Goal: Transaction & Acquisition: Purchase product/service

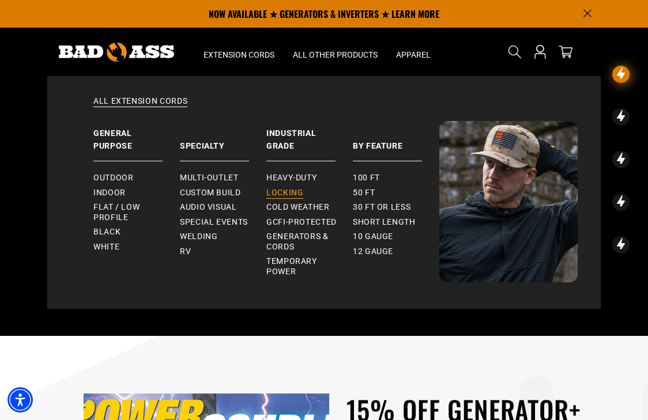
click at [279, 190] on span "Locking" at bounding box center [284, 193] width 37 height 10
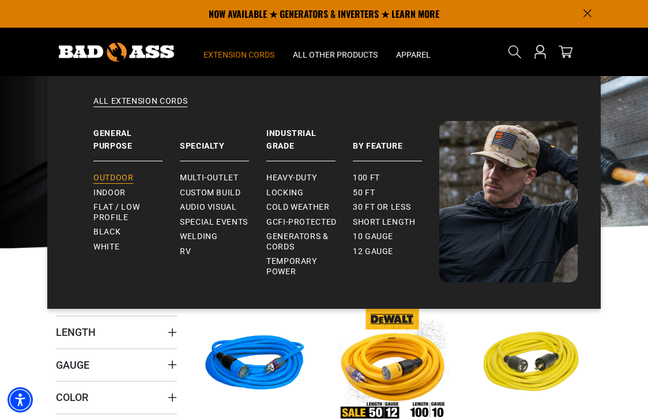
click at [111, 179] on span "Outdoor" at bounding box center [113, 178] width 40 height 10
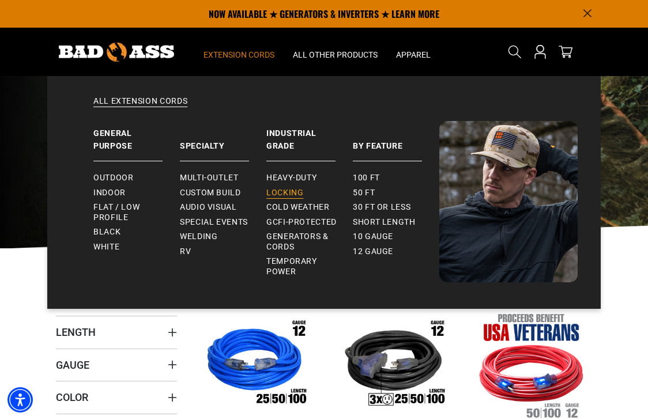
click at [284, 191] on span "Locking" at bounding box center [284, 193] width 37 height 10
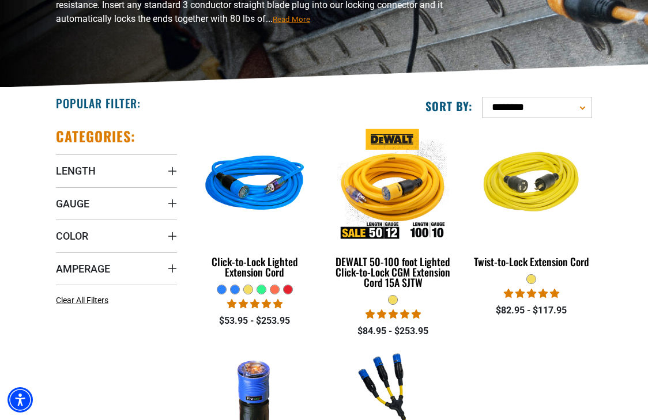
scroll to position [163, 0]
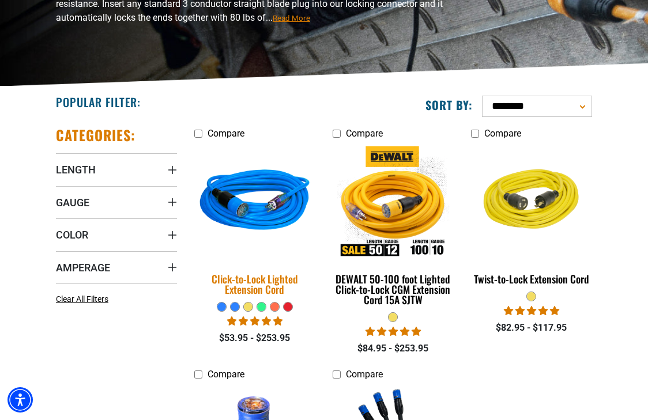
click at [262, 213] on img at bounding box center [255, 202] width 138 height 124
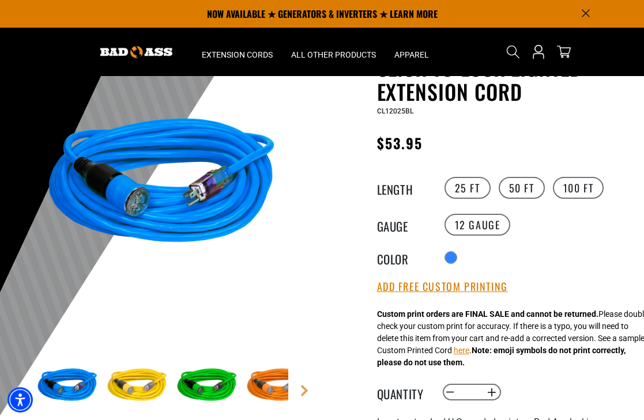
scroll to position [74, 0]
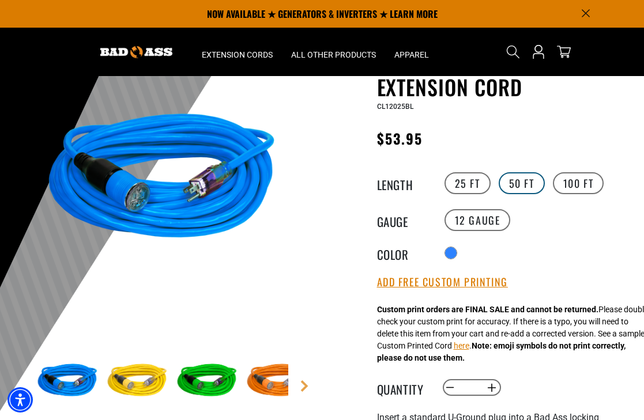
click at [512, 182] on label "50 FT" at bounding box center [521, 183] width 46 height 22
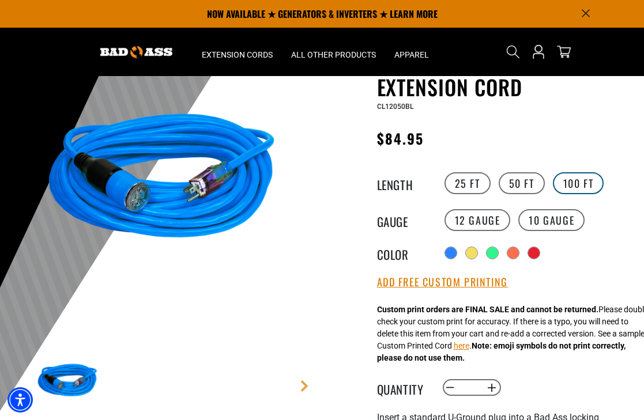
click at [569, 190] on label "100 FT" at bounding box center [578, 183] width 51 height 22
click at [557, 226] on label "10 Gauge Translation missing: en.products.product.variant_sold_out_or_unavailab…" at bounding box center [551, 220] width 66 height 22
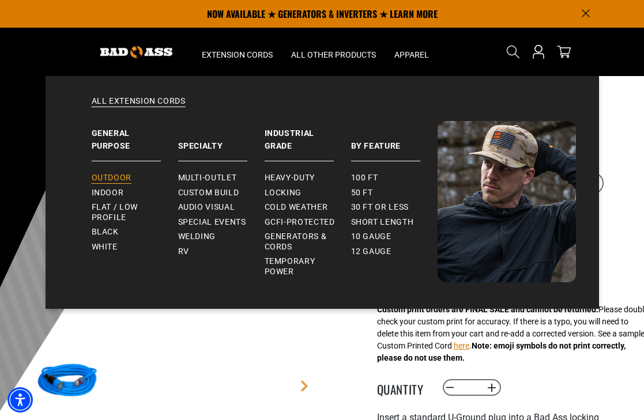
click at [106, 177] on span "Outdoor" at bounding box center [112, 178] width 40 height 10
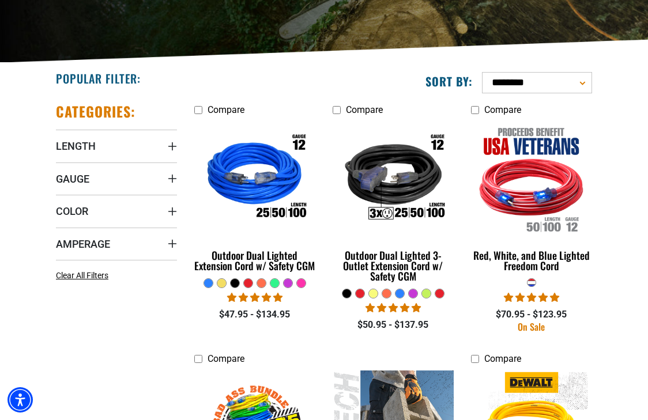
scroll to position [190, 0]
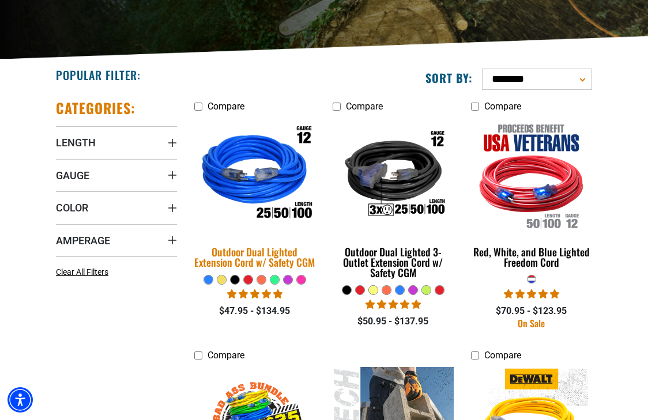
click at [255, 195] on img at bounding box center [255, 175] width 138 height 124
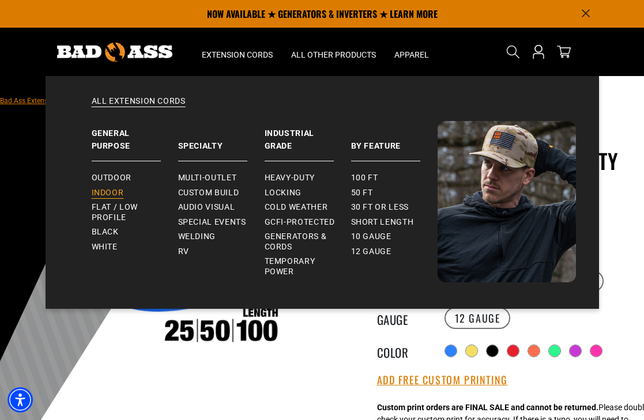
click at [102, 192] on span "Indoor" at bounding box center [108, 193] width 32 height 10
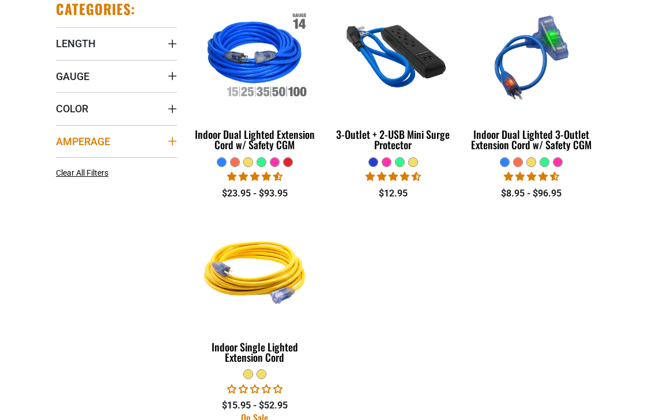
scroll to position [300, 0]
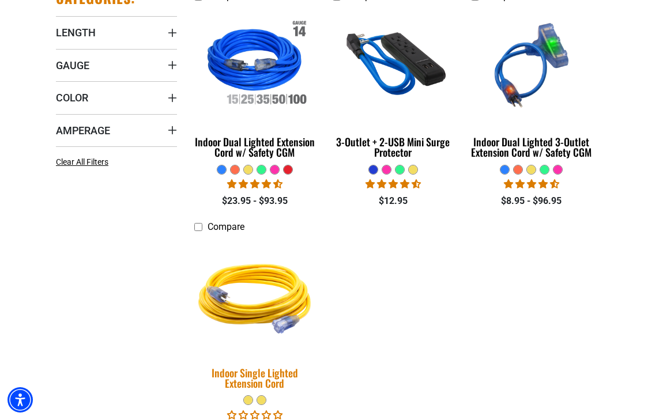
click at [271, 269] on img at bounding box center [255, 296] width 138 height 124
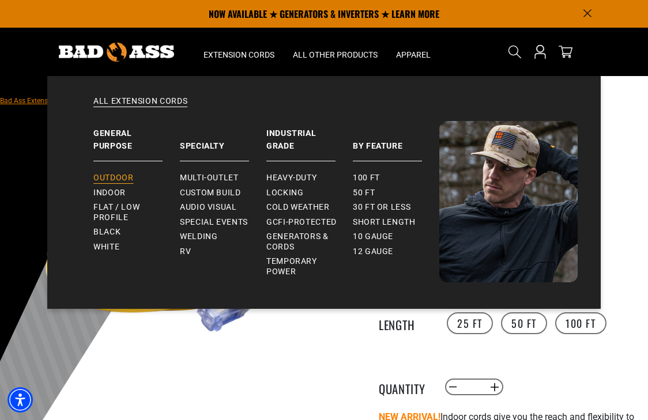
click at [116, 176] on span "Outdoor" at bounding box center [113, 178] width 40 height 10
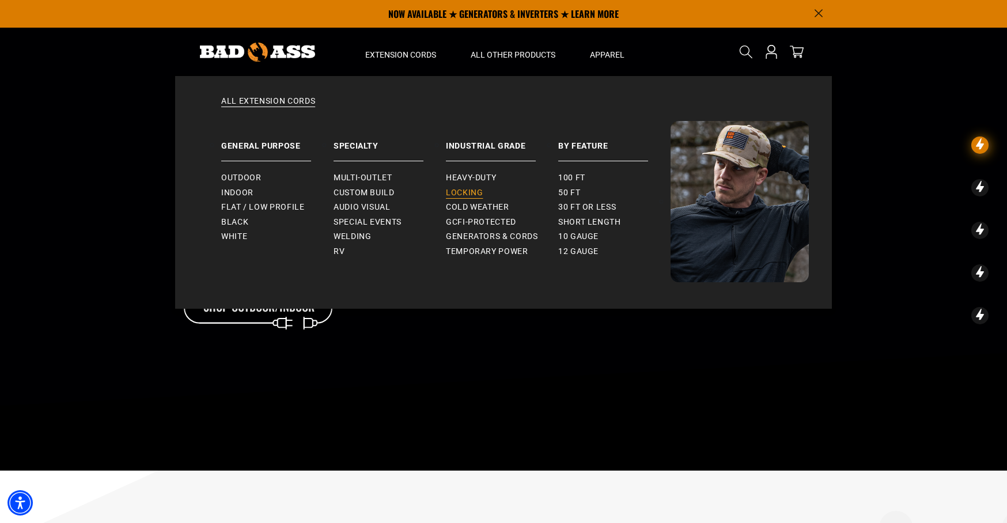
click at [466, 190] on span "Locking" at bounding box center [464, 193] width 37 height 10
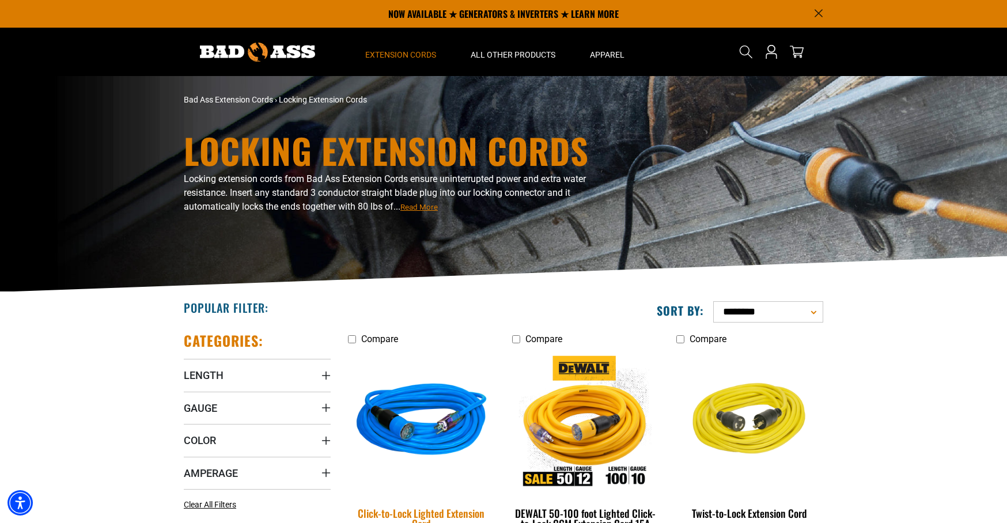
click at [432, 413] on img at bounding box center [421, 423] width 161 height 148
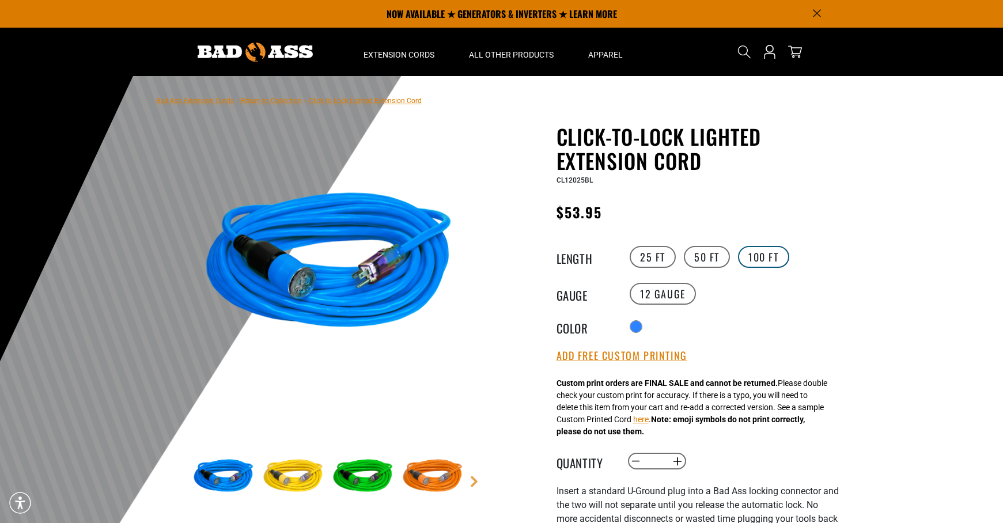
click at [749, 261] on label "100 FT" at bounding box center [763, 257] width 51 height 22
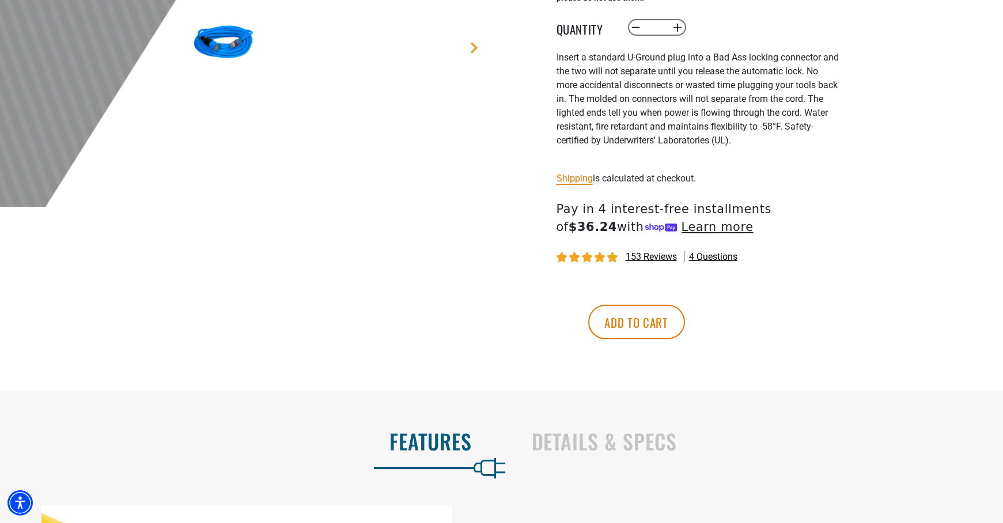
scroll to position [440, 0]
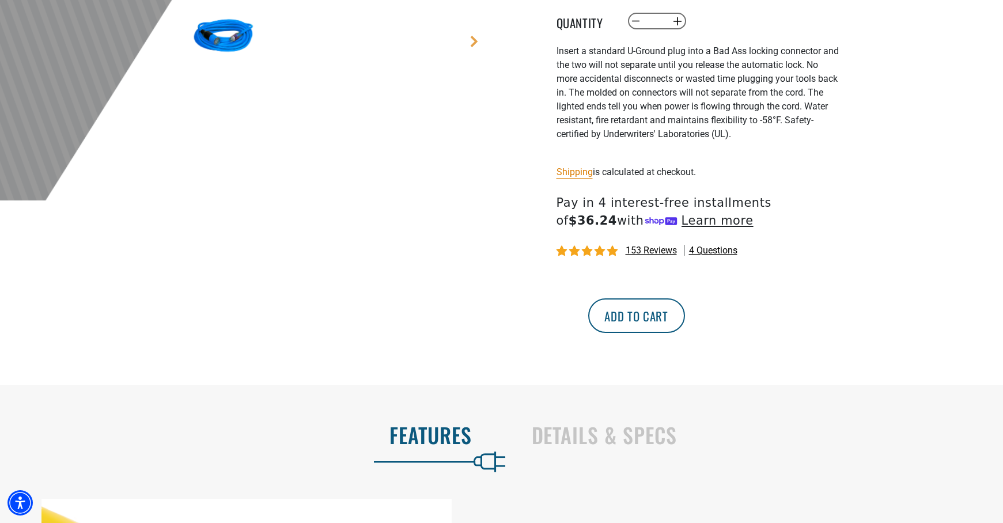
click at [685, 316] on button "Add to cart" at bounding box center [636, 316] width 97 height 35
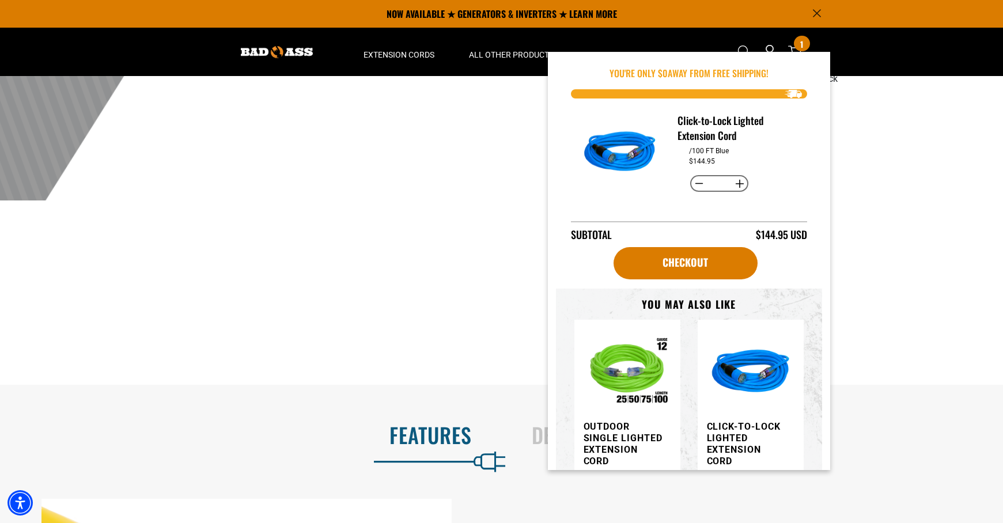
scroll to position [430, 0]
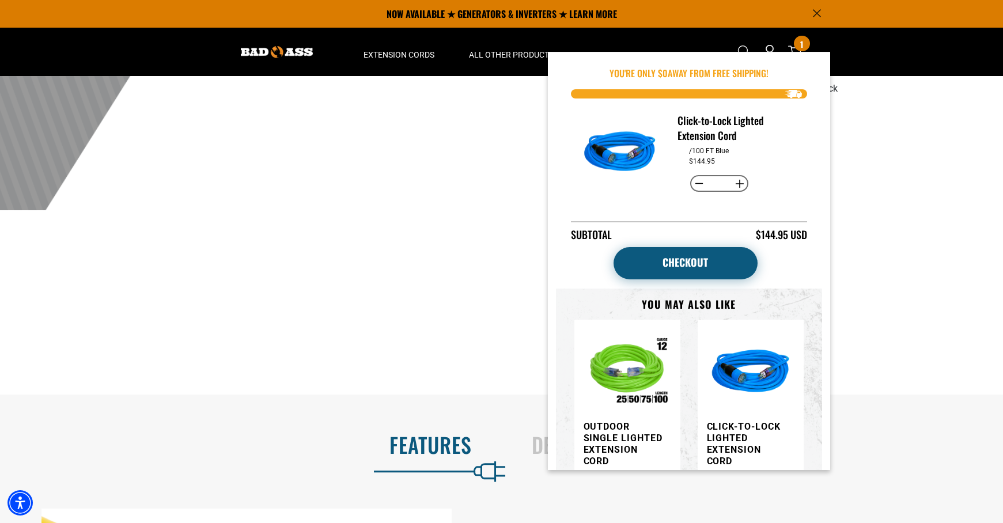
click at [687, 261] on link "Checkout" at bounding box center [686, 263] width 144 height 32
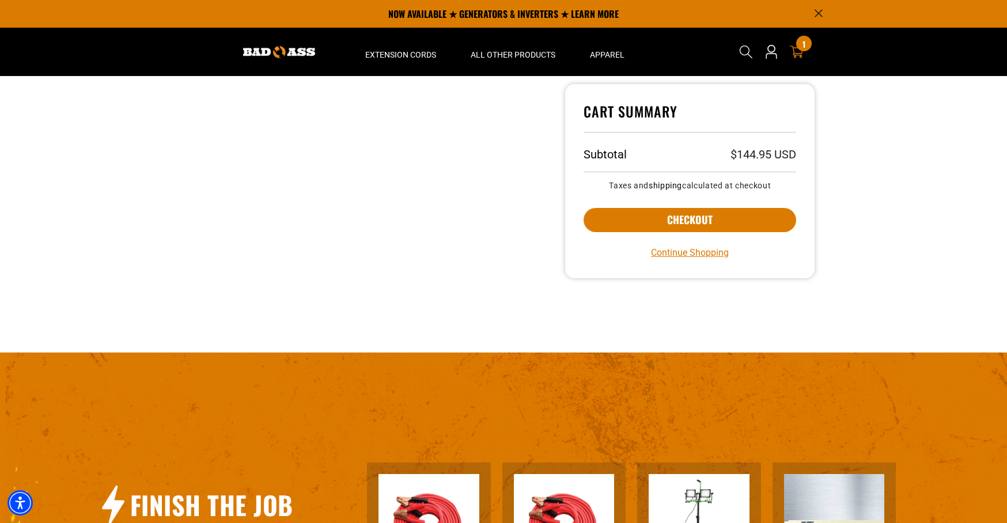
scroll to position [285, 0]
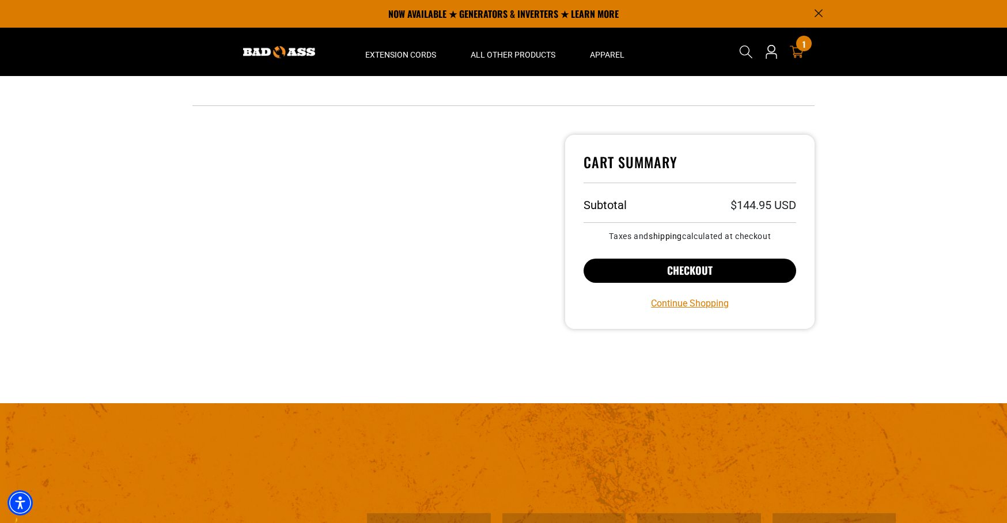
click at [646, 267] on button "Checkout" at bounding box center [690, 271] width 213 height 24
